Goal: Information Seeking & Learning: Understand process/instructions

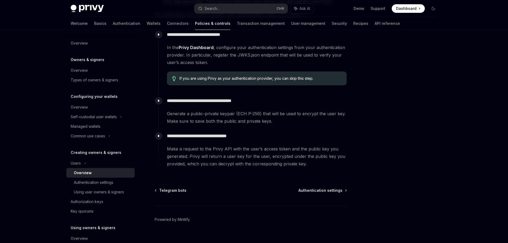
scroll to position [181, 0]
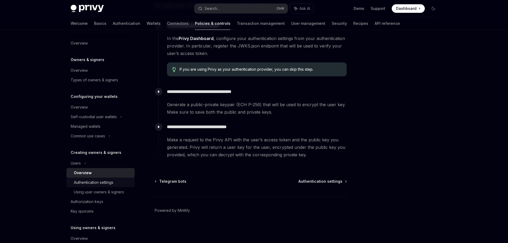
click at [102, 182] on div "Authentication settings" at bounding box center [93, 182] width 39 height 6
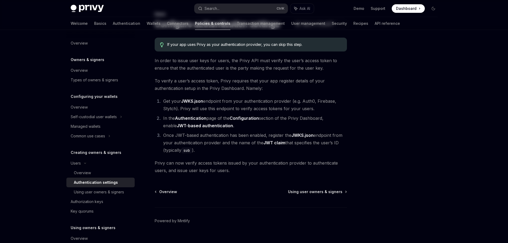
scroll to position [40, 0]
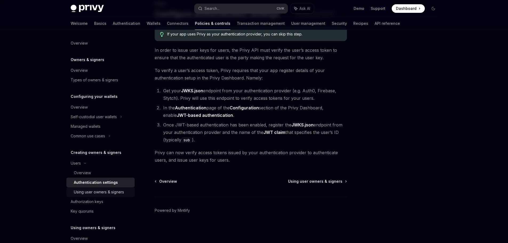
click at [99, 193] on div "Using user owners & signers" at bounding box center [99, 192] width 50 height 6
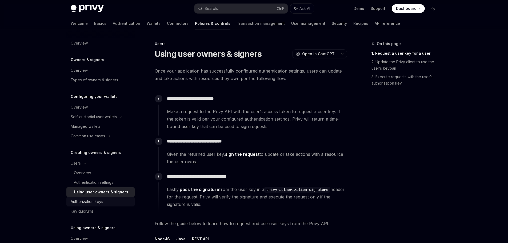
click at [117, 200] on div "Authorization keys" at bounding box center [101, 201] width 61 height 6
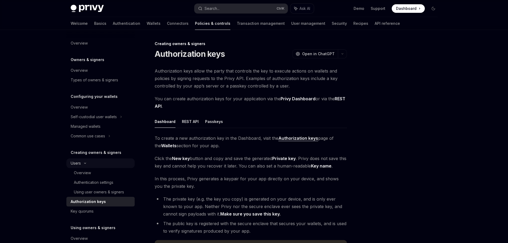
click at [81, 164] on div "Users" at bounding box center [100, 163] width 68 height 10
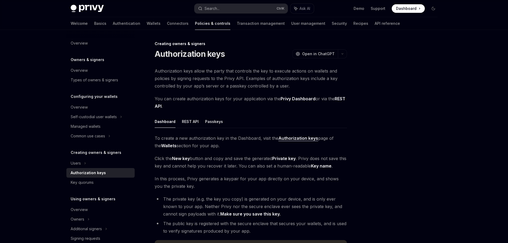
click at [104, 177] on link "Authorization keys" at bounding box center [100, 173] width 68 height 10
click at [88, 164] on div "Users" at bounding box center [100, 163] width 68 height 10
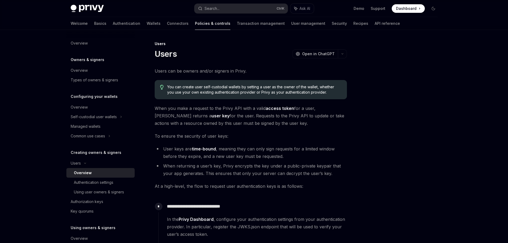
click at [385, 122] on div at bounding box center [401, 142] width 81 height 202
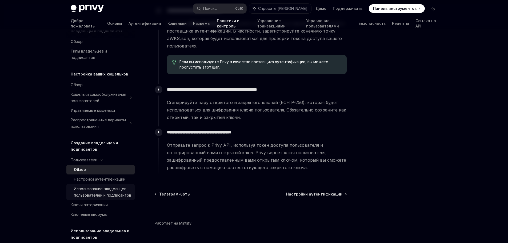
scroll to position [53, 0]
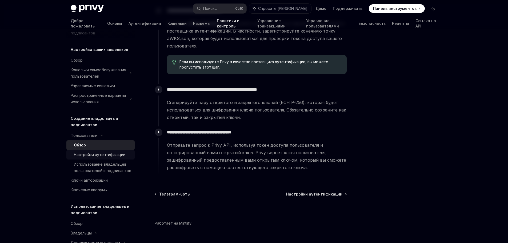
click at [96, 157] on font "Настройки аутентификации" at bounding box center [99, 154] width 51 height 5
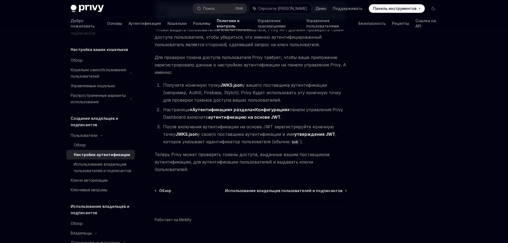
scroll to position [77, 0]
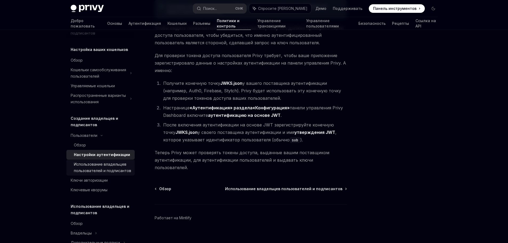
click at [101, 171] on font "Использование владельцев пользователей и подписантов" at bounding box center [102, 167] width 57 height 11
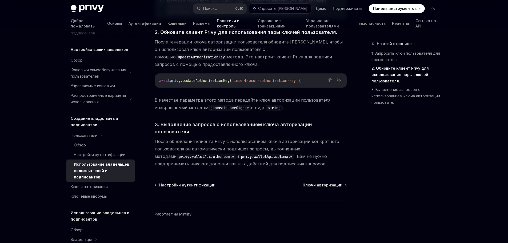
scroll to position [439, 0]
click at [111, 190] on div "Ключи авторизации" at bounding box center [101, 187] width 61 height 6
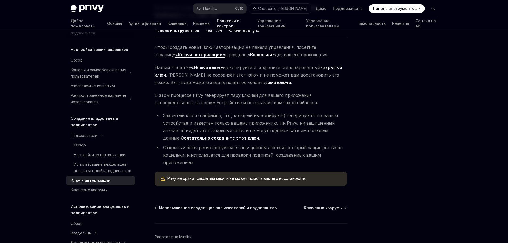
scroll to position [125, 0]
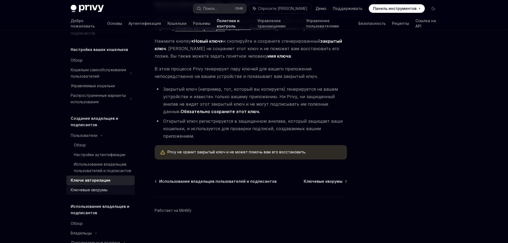
click at [109, 193] on div "Ключевые кворумы" at bounding box center [101, 190] width 61 height 6
type textarea "*"
